Goal: Information Seeking & Learning: Learn about a topic

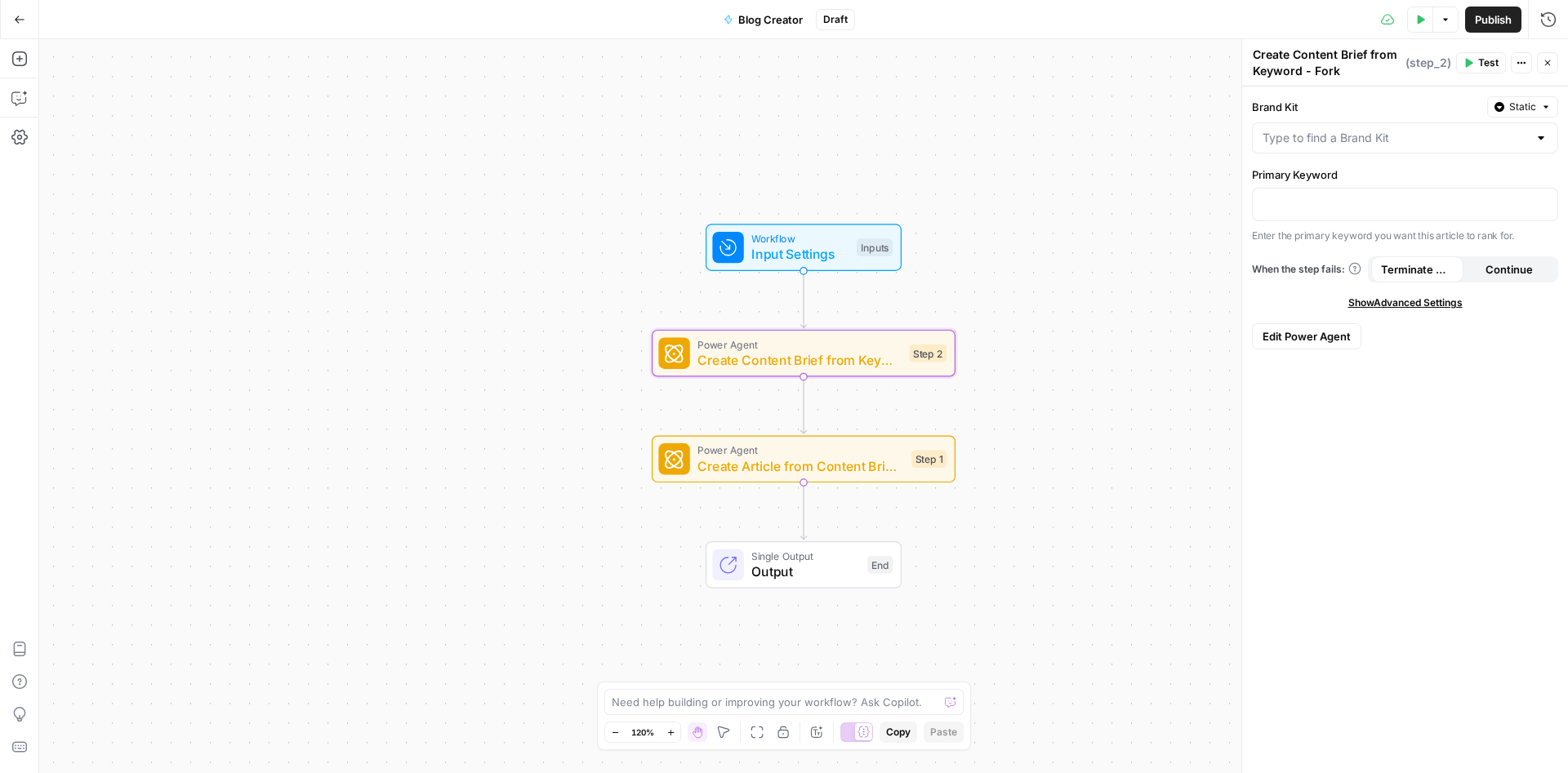
click at [9, 9] on button "Go Back" at bounding box center [19, 19] width 29 height 29
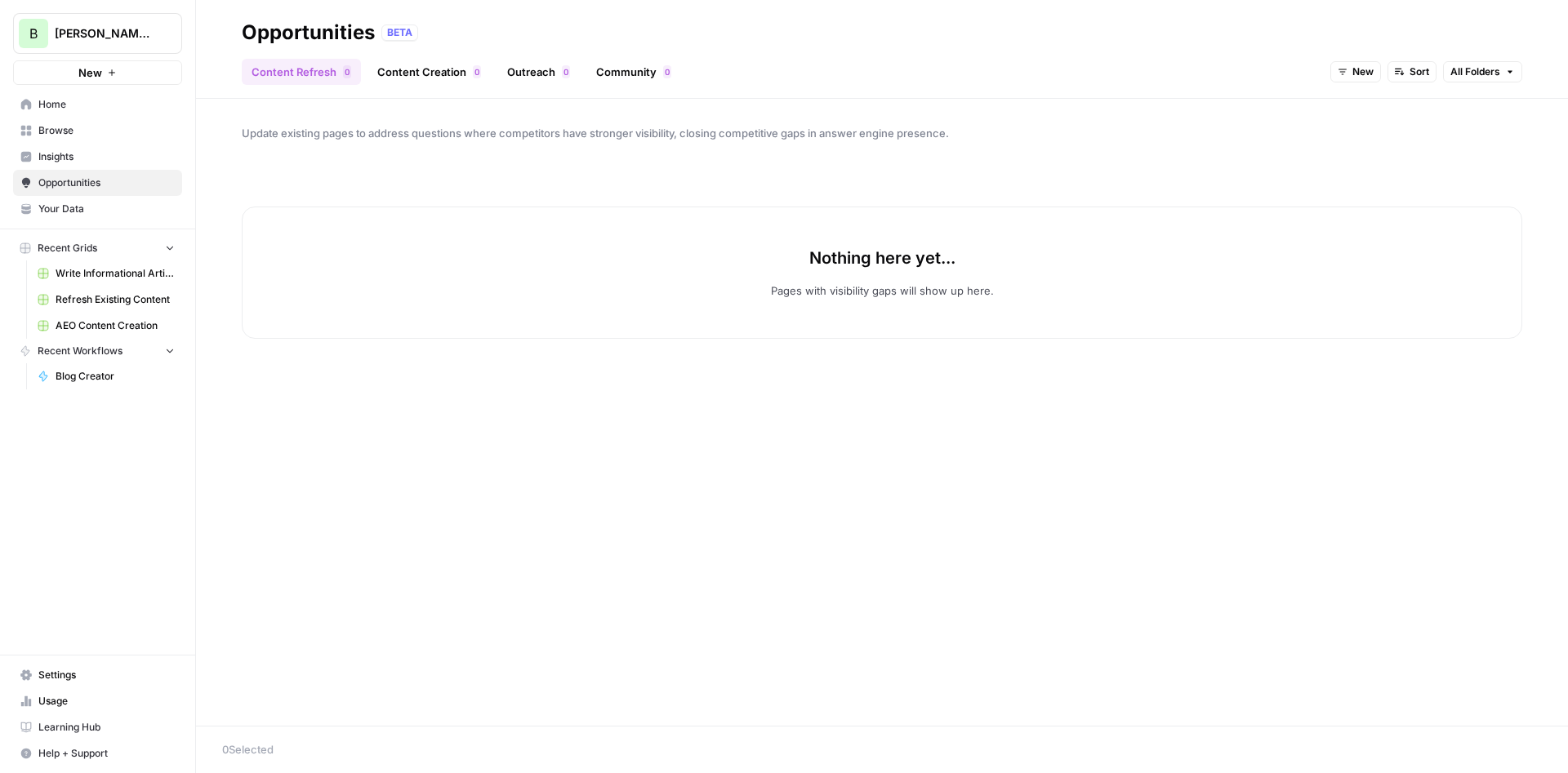
click at [82, 177] on span "Opportunities" at bounding box center [107, 183] width 136 height 15
click at [441, 64] on link "Content Creation 0" at bounding box center [429, 72] width 123 height 27
click at [563, 80] on link "Outreach 0" at bounding box center [538, 72] width 82 height 27
click at [654, 71] on link "Community 0" at bounding box center [634, 72] width 95 height 27
click at [214, 68] on header "Opportunities BETA Content Refresh 0 Content Creation 0 Outreach 0 Community 0 …" at bounding box center [882, 49] width 1372 height 99
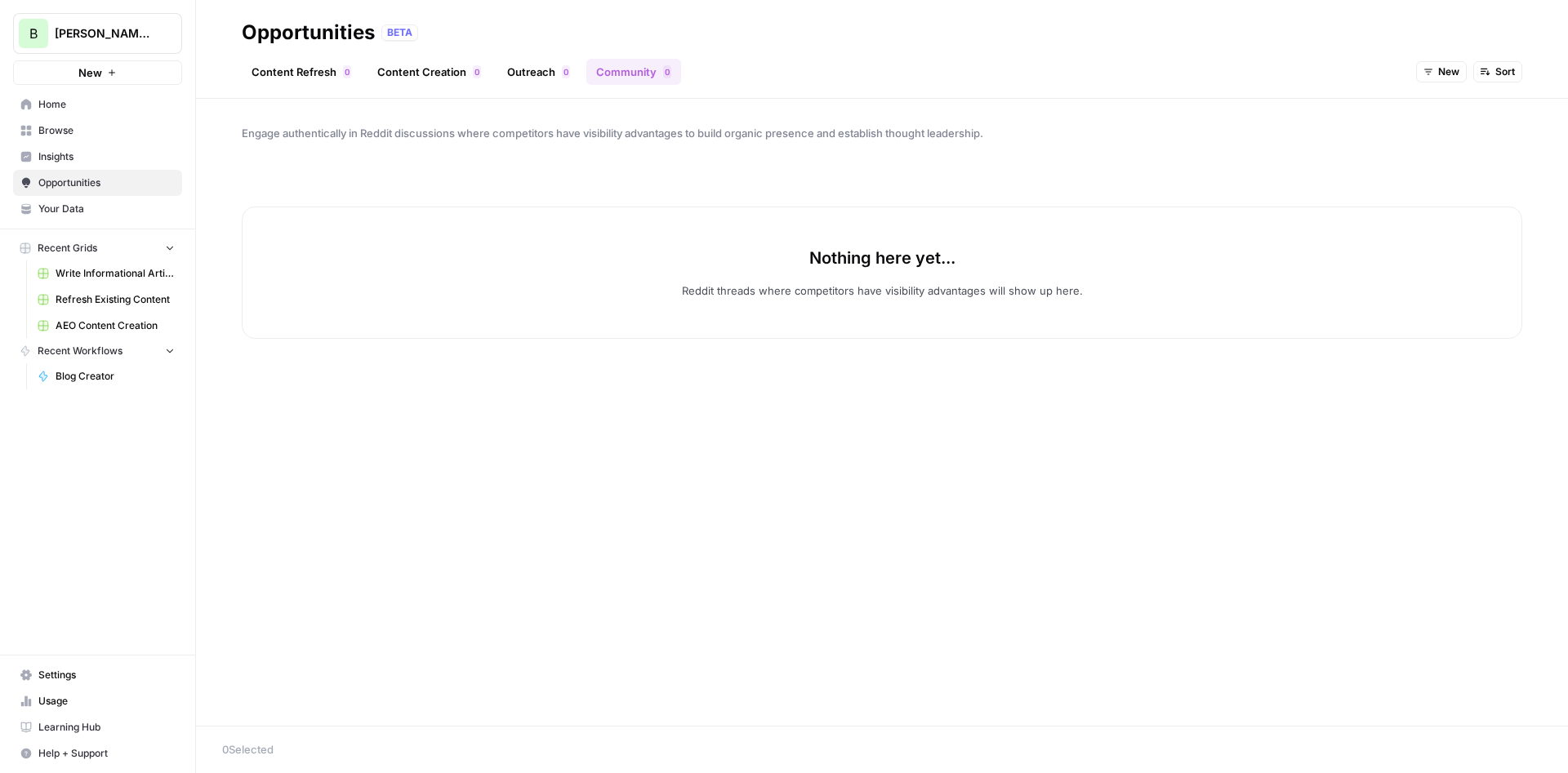
click at [315, 90] on header "Opportunities BETA Content Refresh 0 Content Creation 0 Outreach 0 Community 0 …" at bounding box center [882, 49] width 1372 height 99
click at [297, 66] on link "Content Refresh 0" at bounding box center [301, 72] width 119 height 27
click at [85, 159] on span "Insights" at bounding box center [107, 157] width 136 height 15
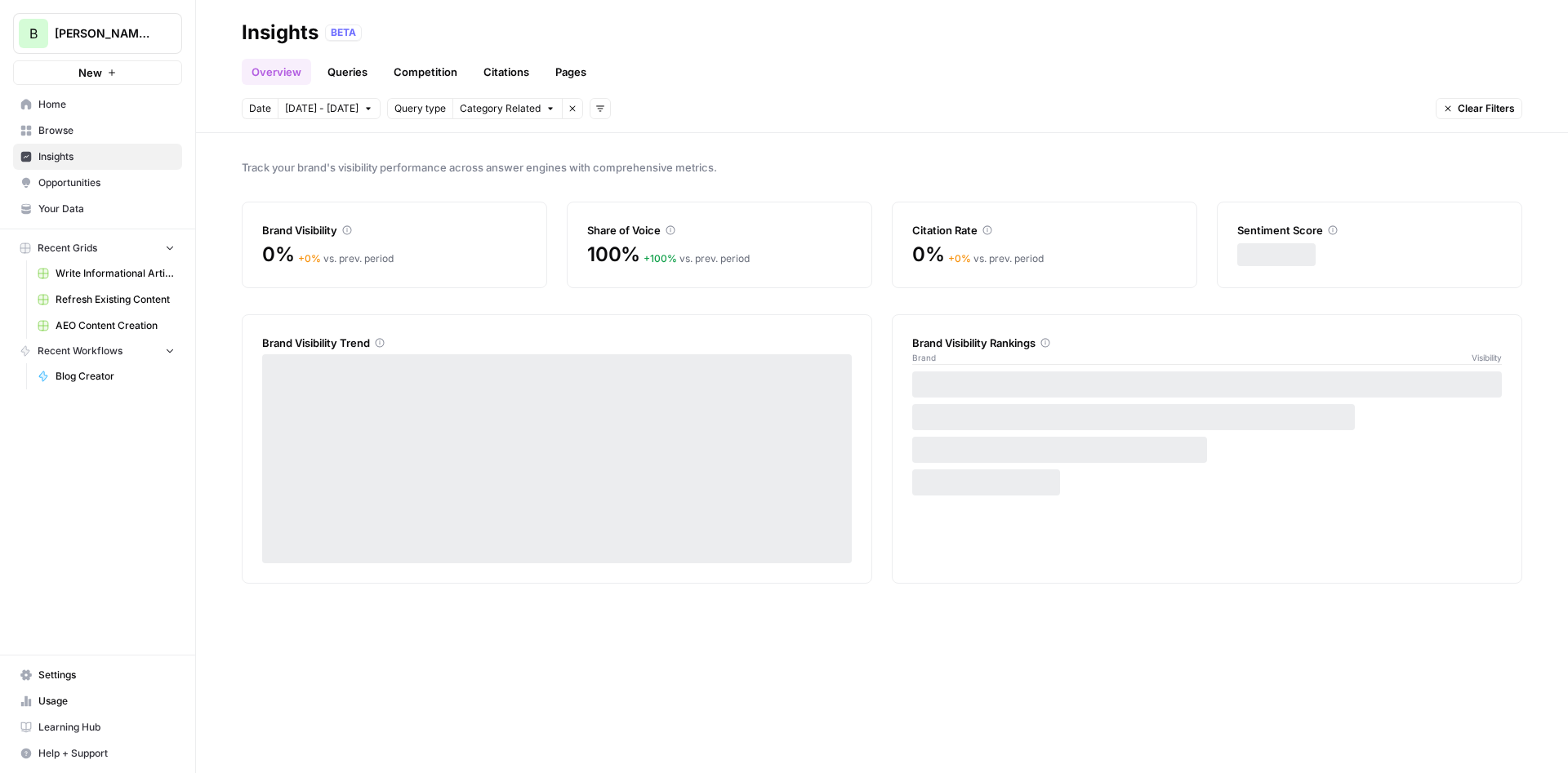
click at [416, 85] on header "Insights BETA Overview Queries Competition Citations Pages Date [DATE] - [DATE]…" at bounding box center [882, 66] width 1372 height 133
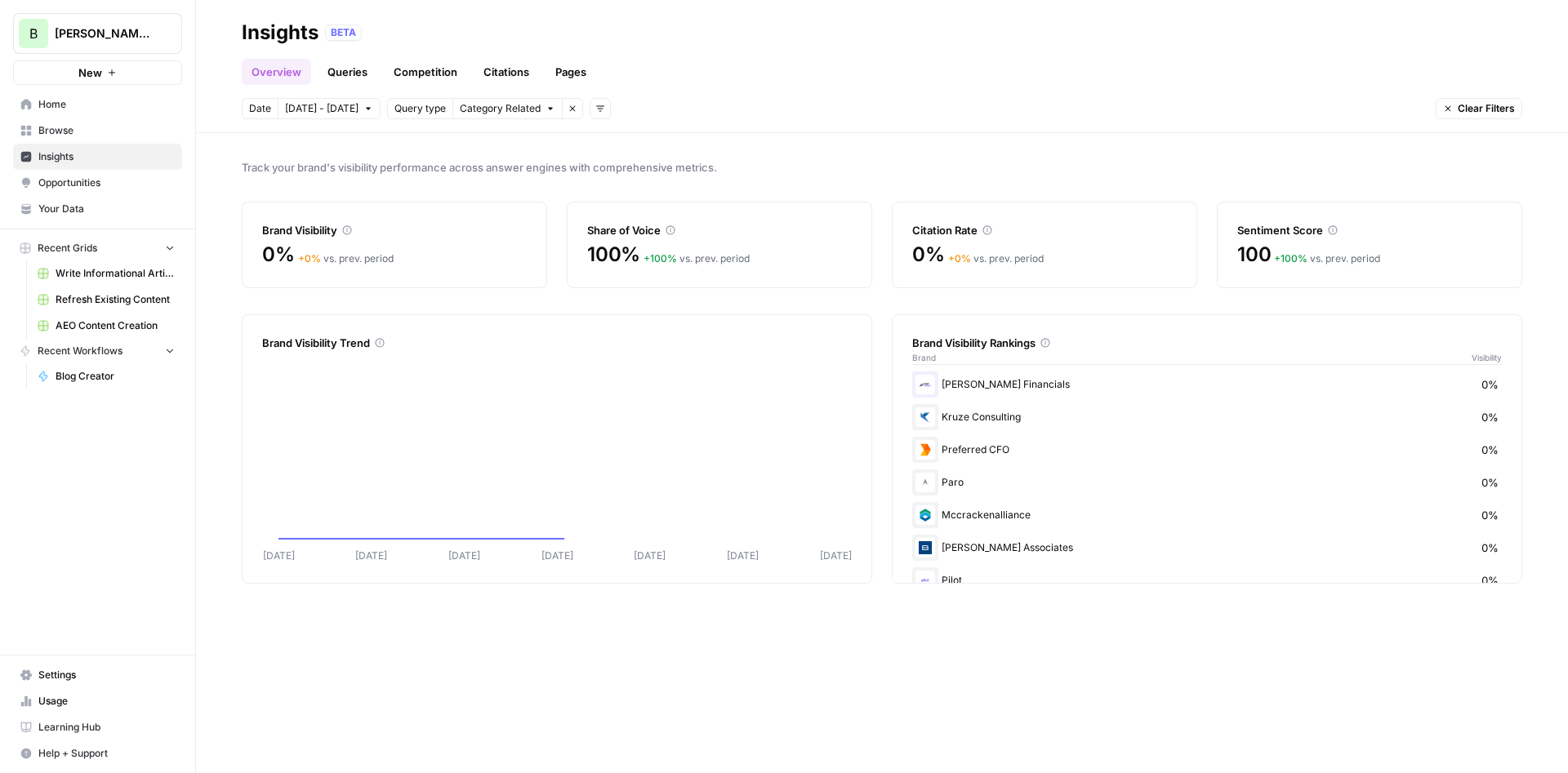
click at [417, 81] on link "Competition" at bounding box center [425, 72] width 83 height 27
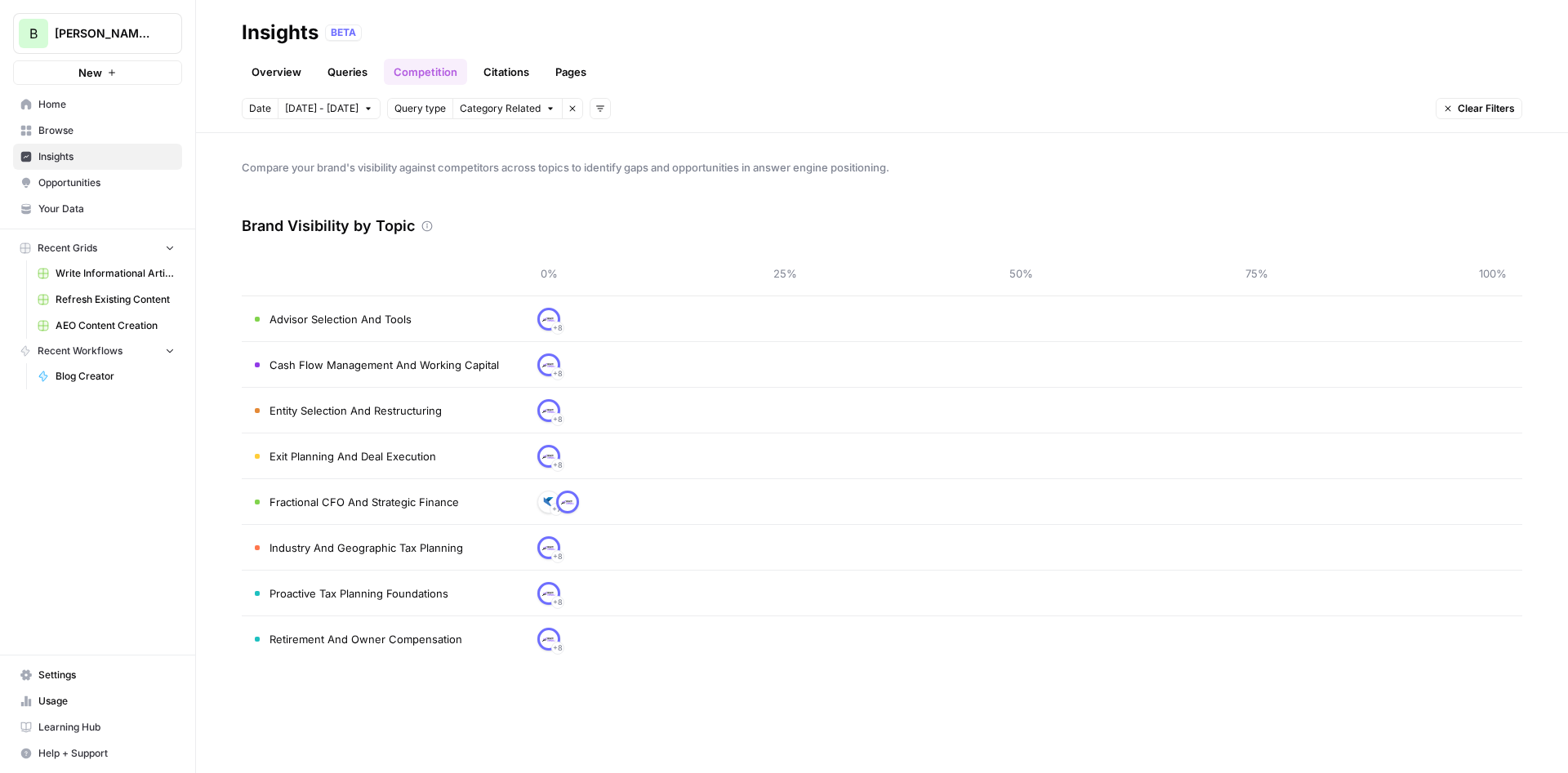
click at [337, 76] on link "Queries" at bounding box center [347, 72] width 60 height 27
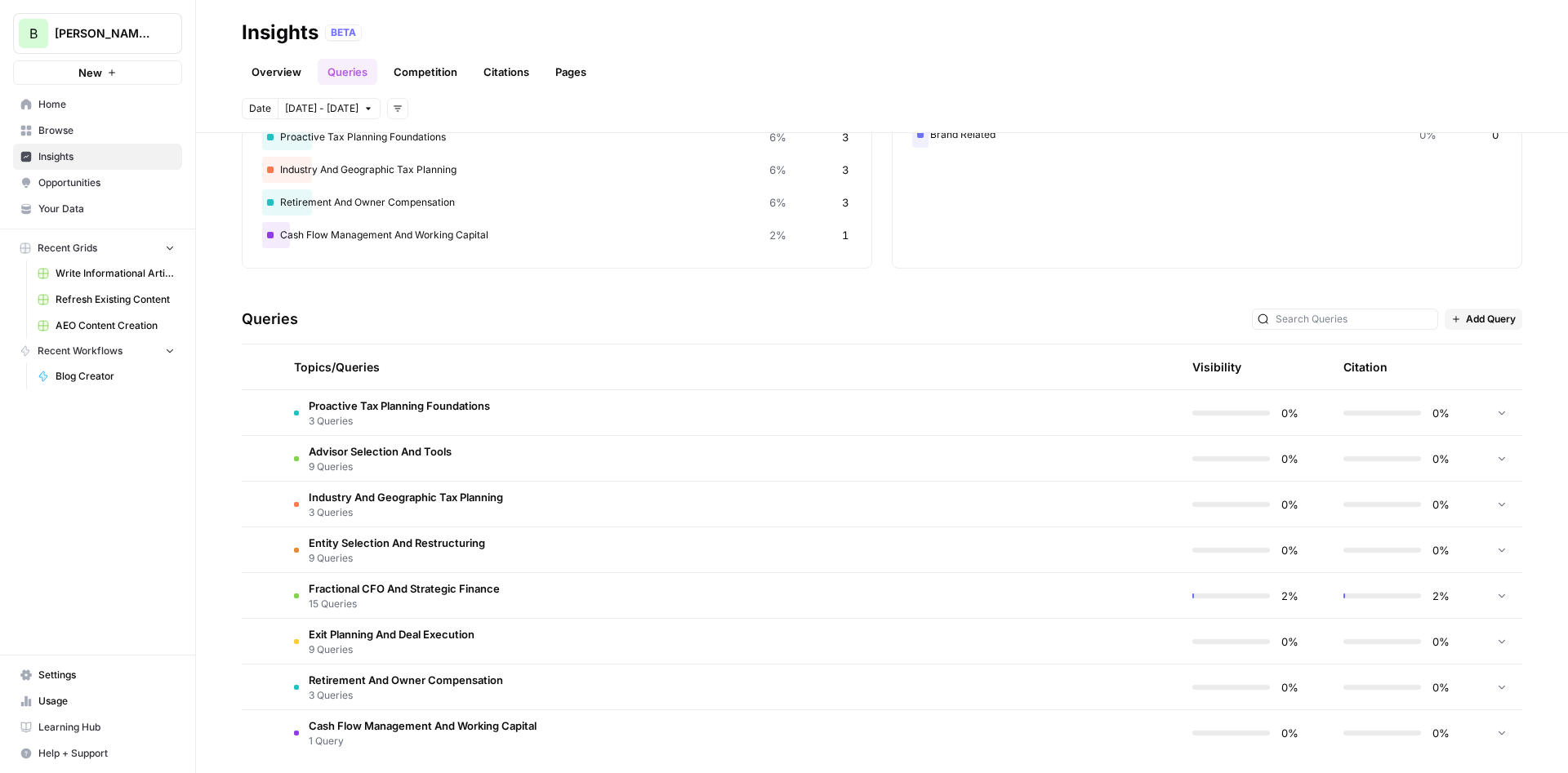
scroll to position [179, 0]
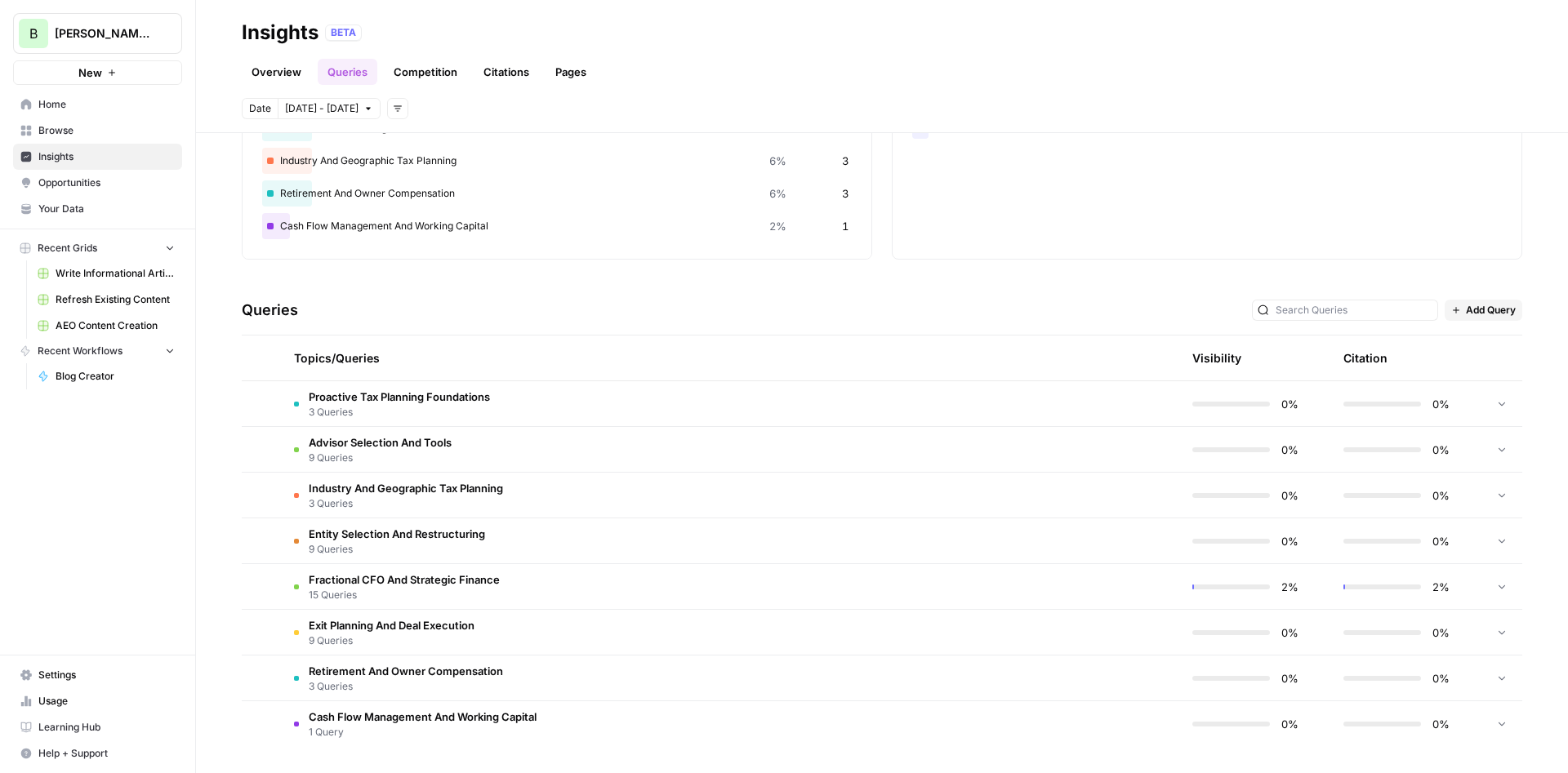
click at [478, 586] on span "Fractional CFO And Strategic Finance" at bounding box center [405, 579] width 191 height 16
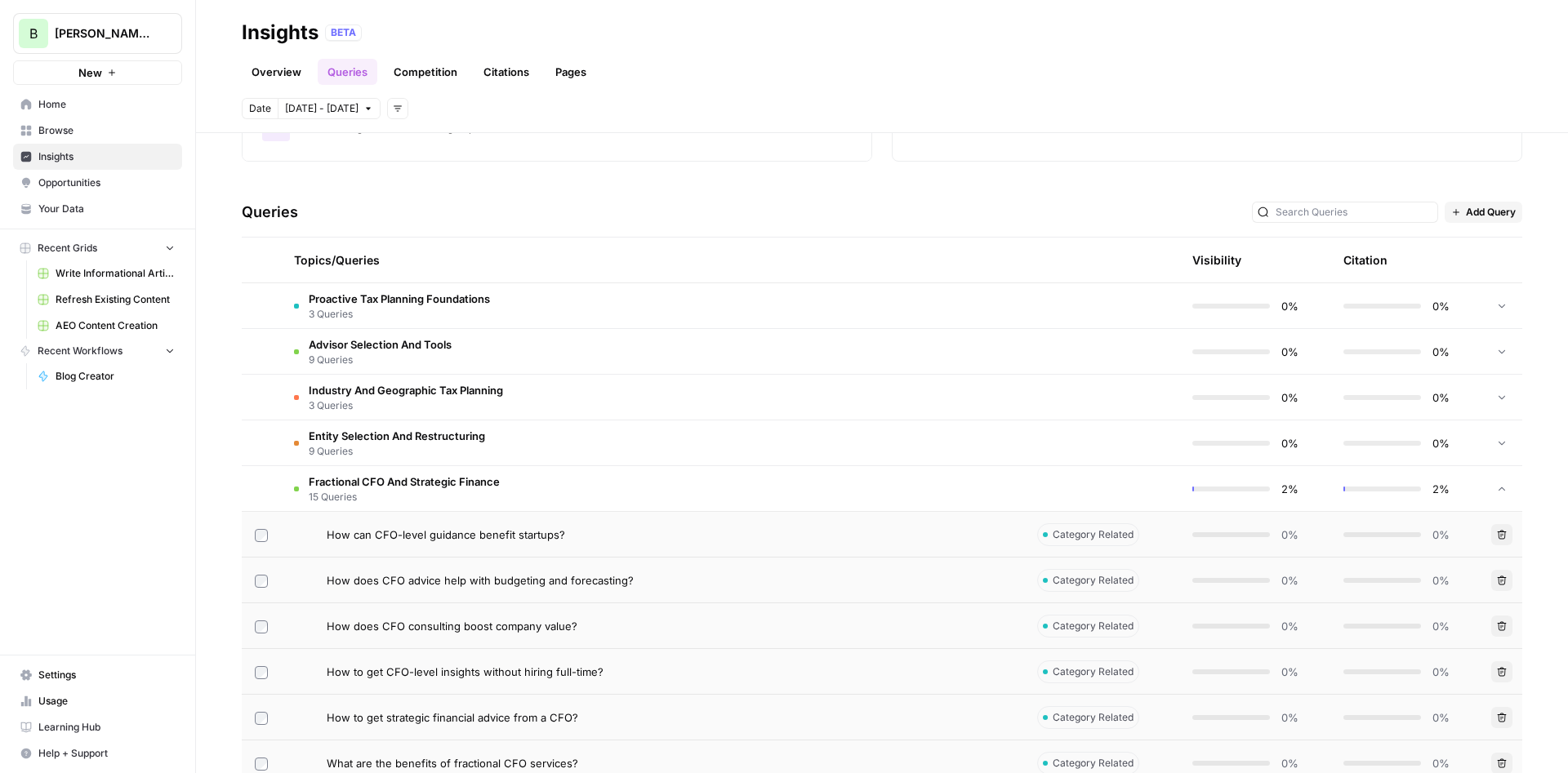
scroll to position [0, 0]
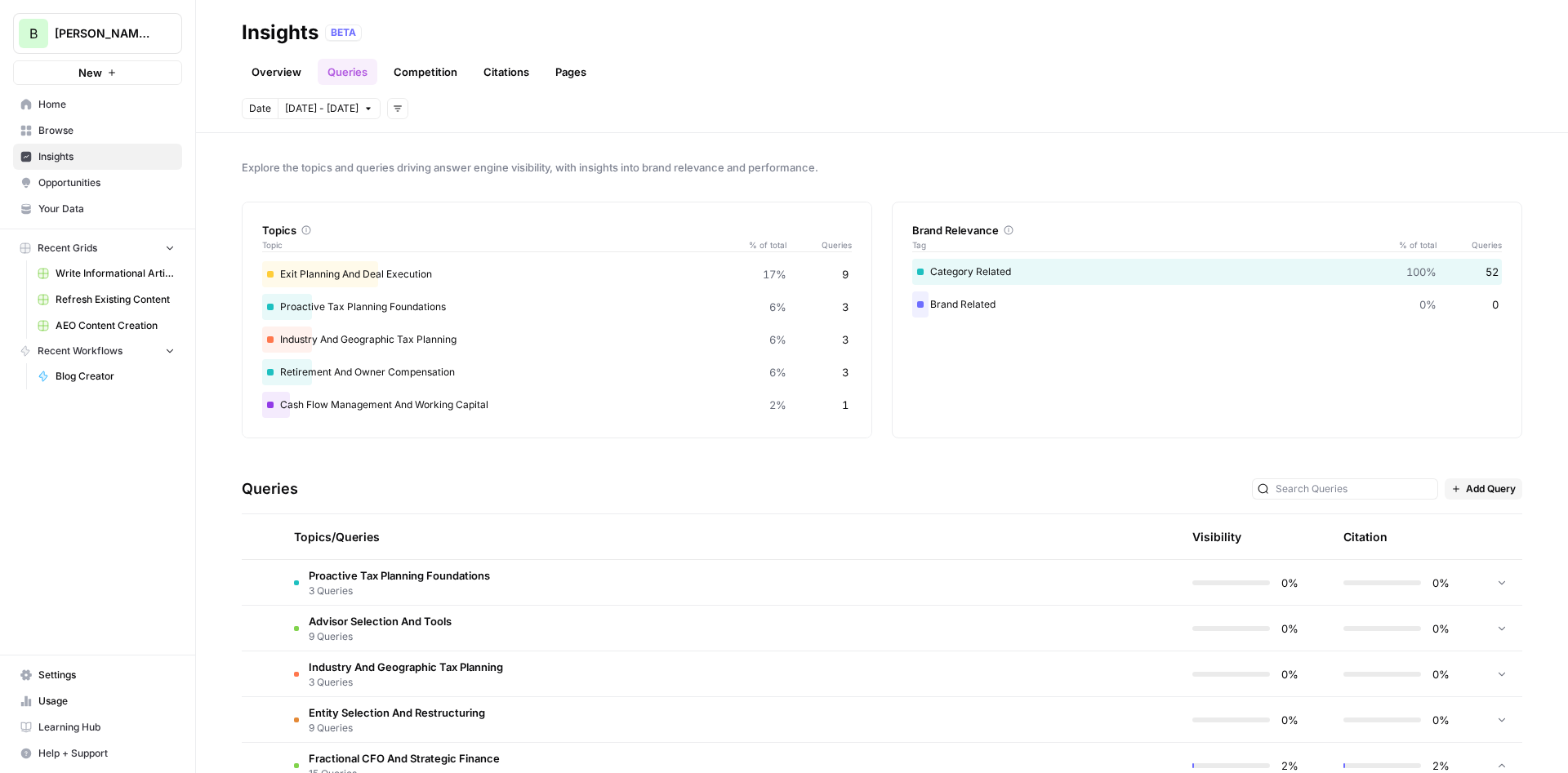
click at [410, 60] on link "Competition" at bounding box center [425, 72] width 83 height 27
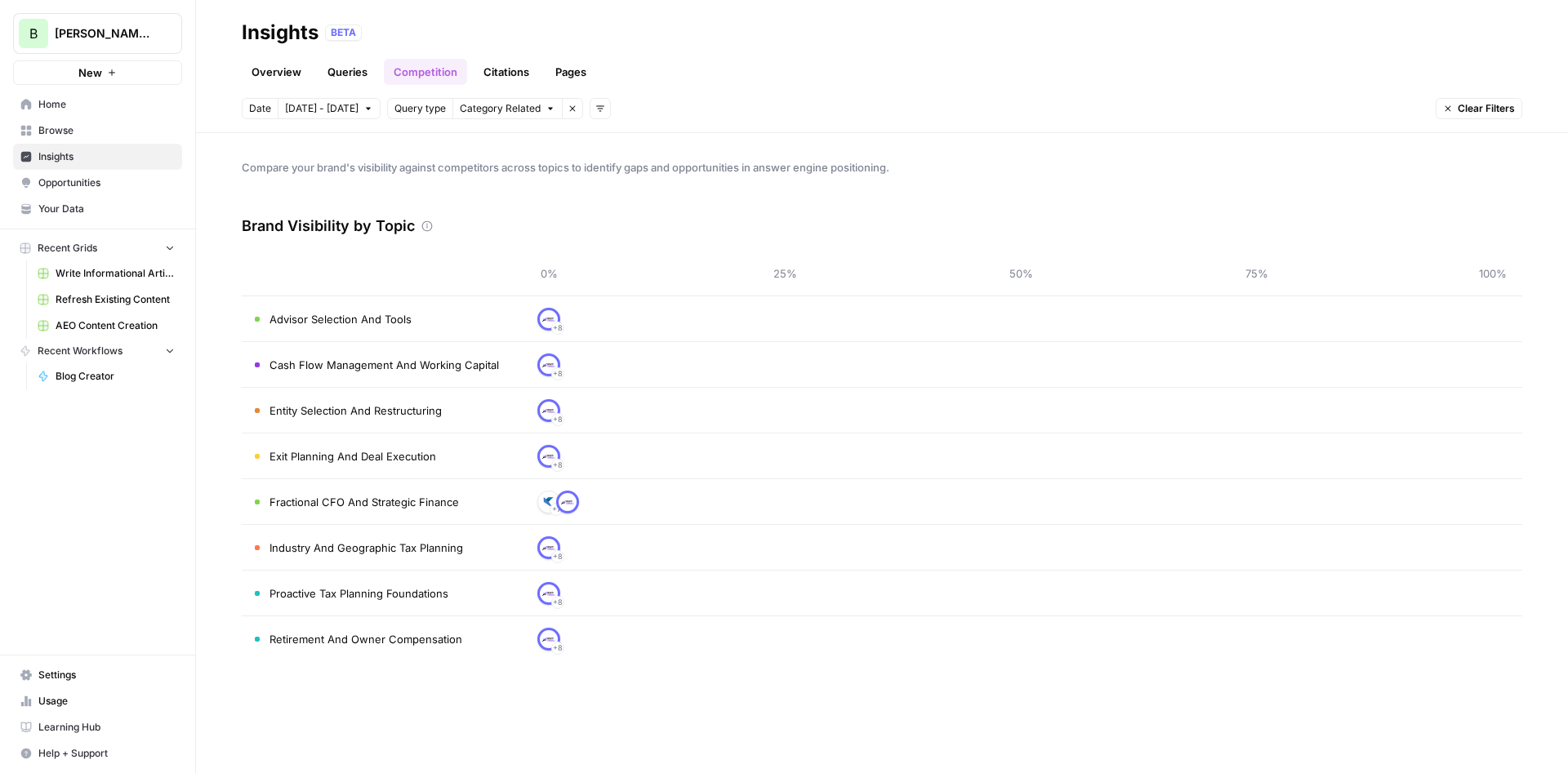
click at [496, 81] on link "Citations" at bounding box center [506, 72] width 65 height 27
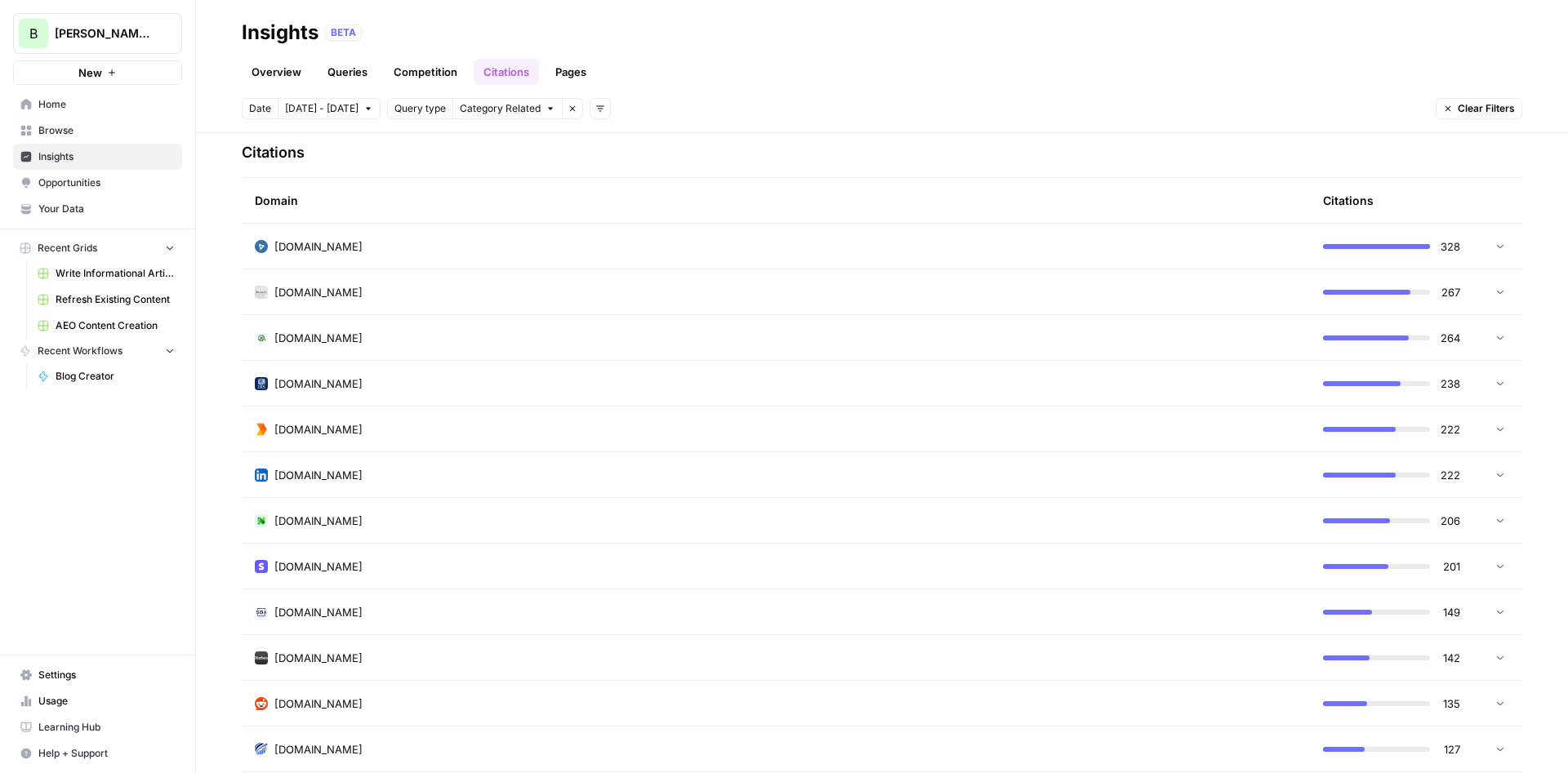
scroll to position [392, 0]
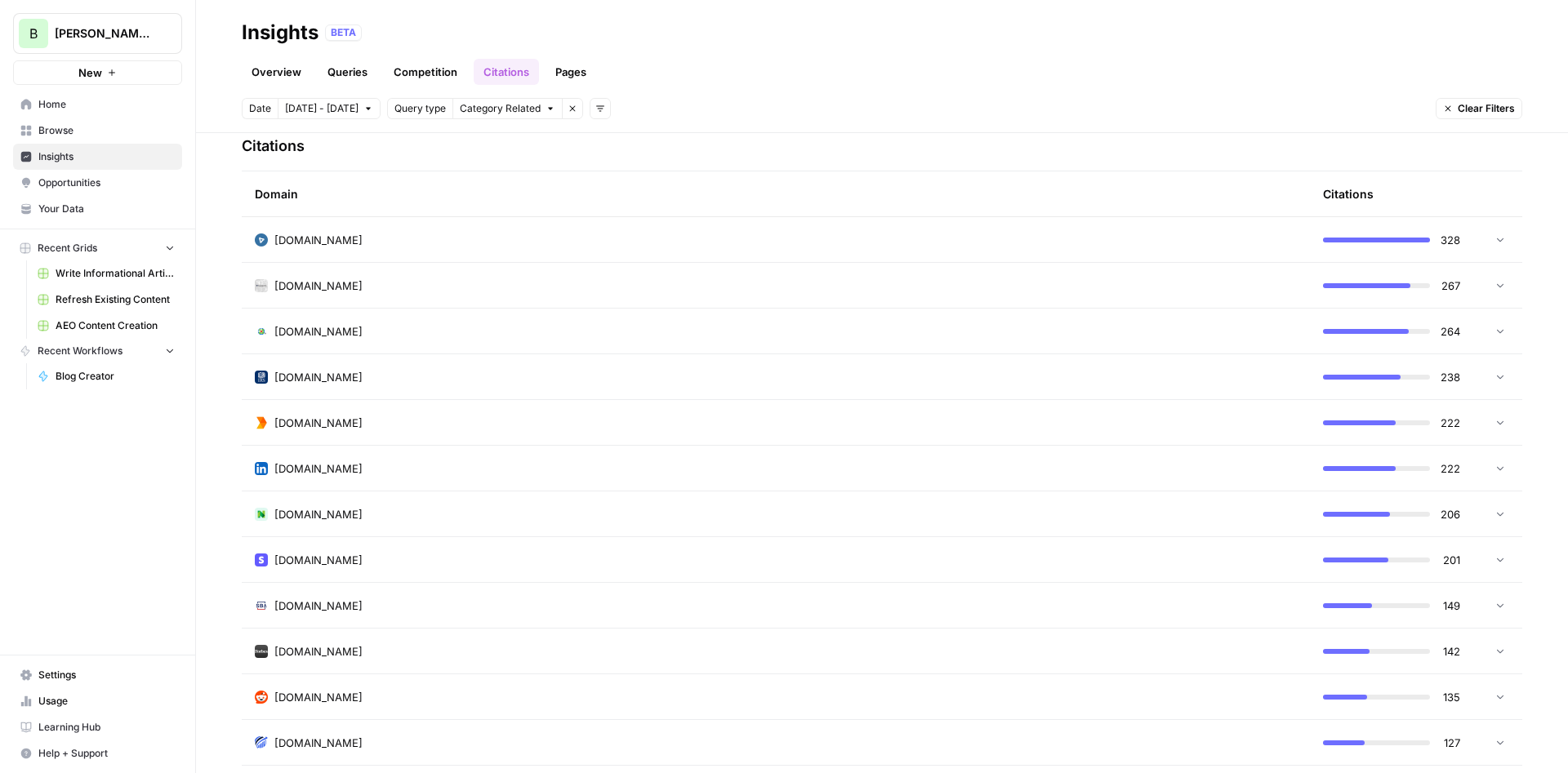
click at [358, 244] on div "[DOMAIN_NAME]" at bounding box center [776, 240] width 1042 height 16
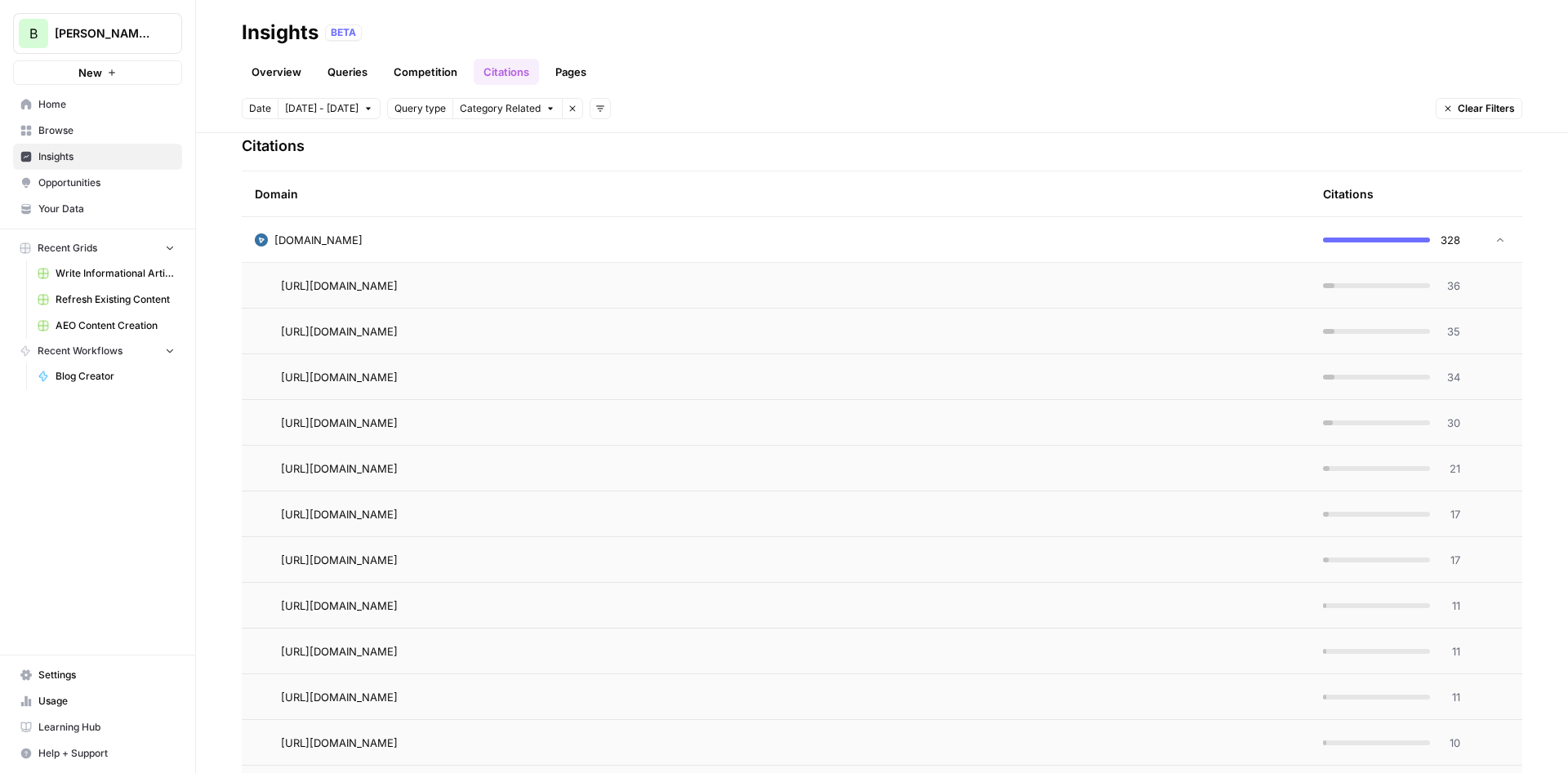
click at [358, 244] on div "[DOMAIN_NAME]" at bounding box center [776, 240] width 1042 height 16
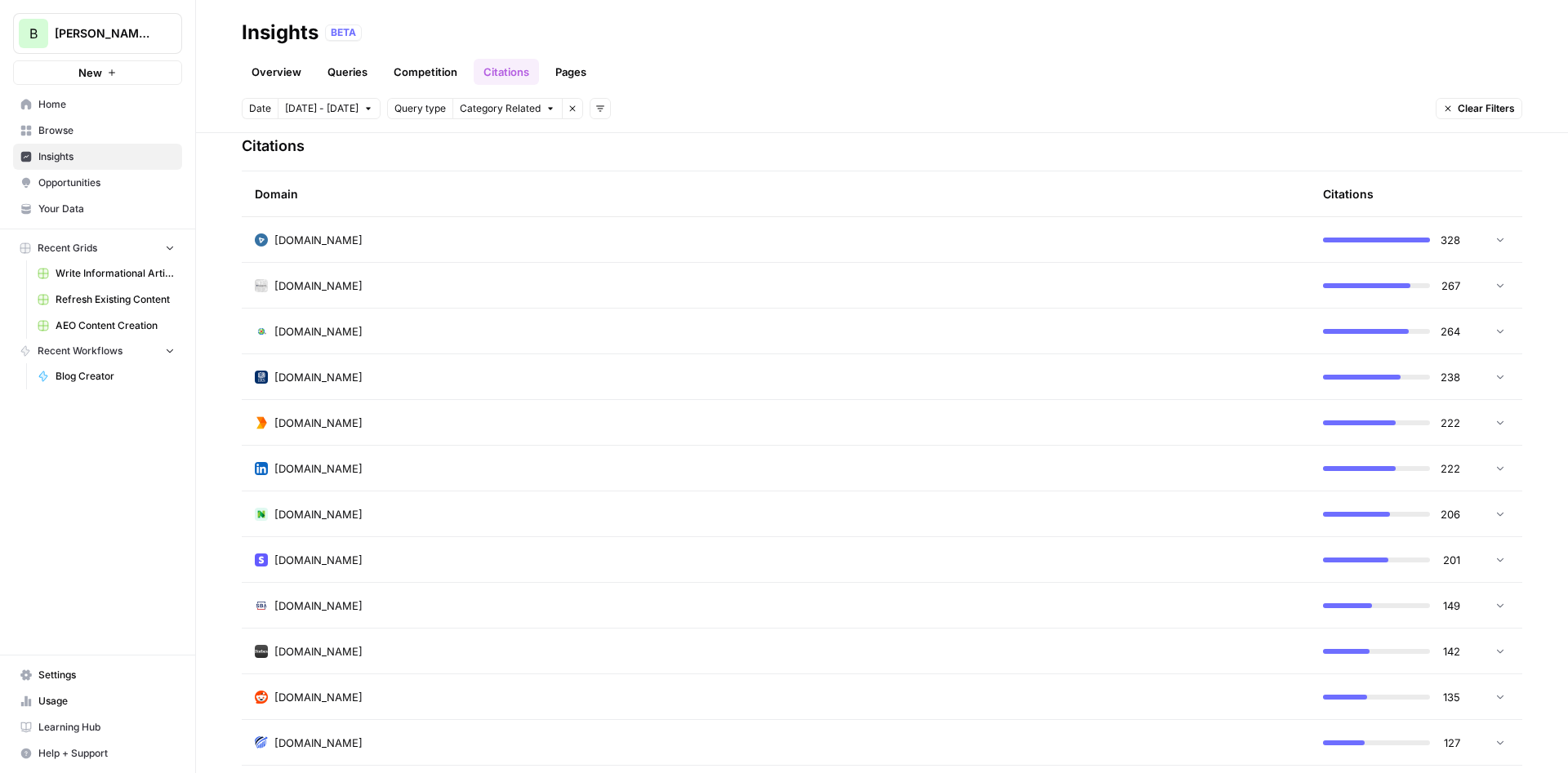
click at [416, 225] on td "[DOMAIN_NAME]" at bounding box center [775, 239] width 1068 height 45
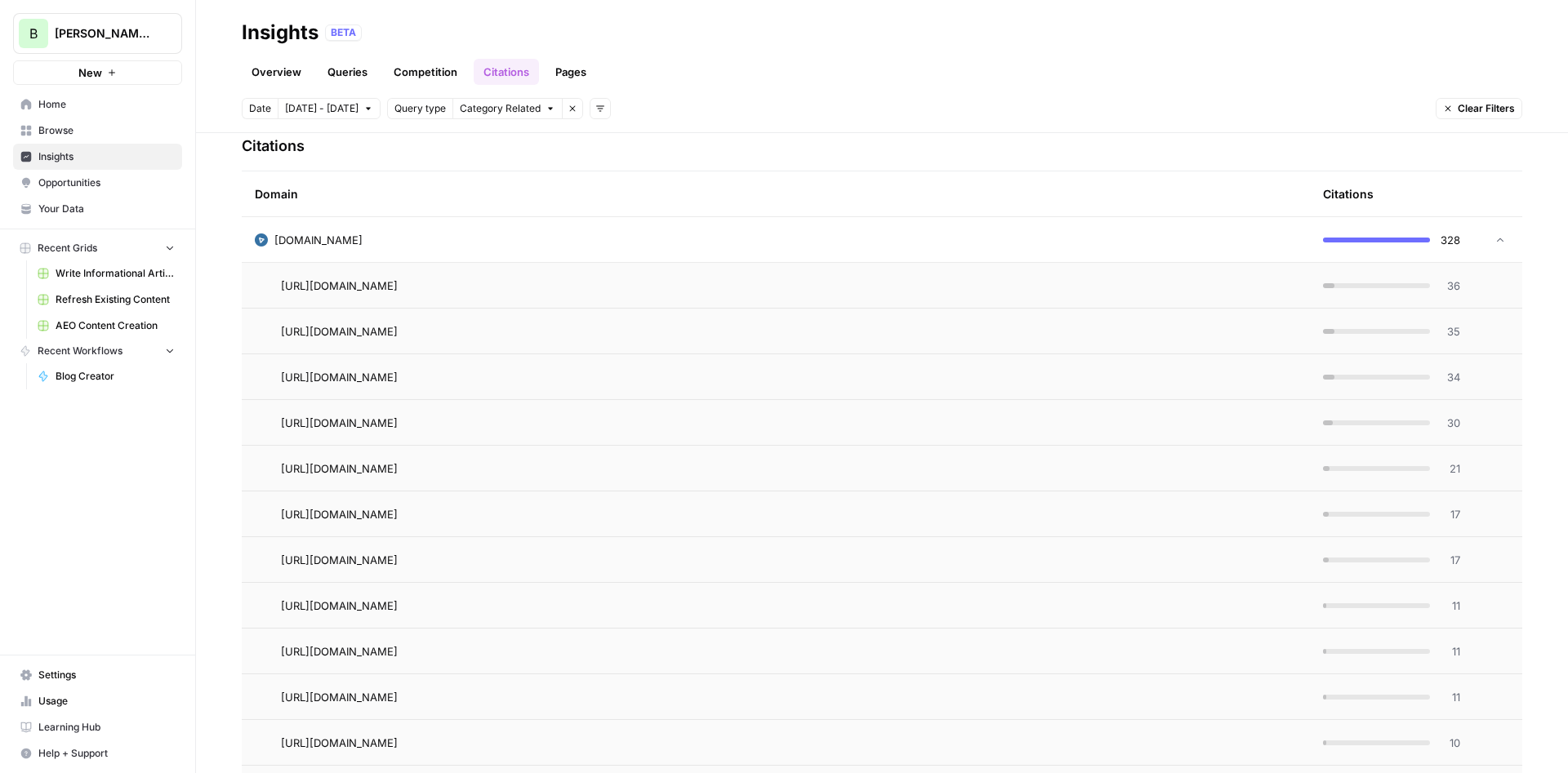
click at [416, 225] on td "[DOMAIN_NAME]" at bounding box center [775, 239] width 1068 height 45
